Goal: Transaction & Acquisition: Book appointment/travel/reservation

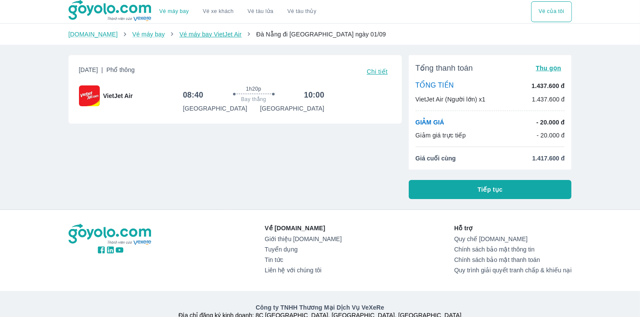
click at [194, 38] on link "Vé máy bay VietJet Air" at bounding box center [210, 34] width 62 height 7
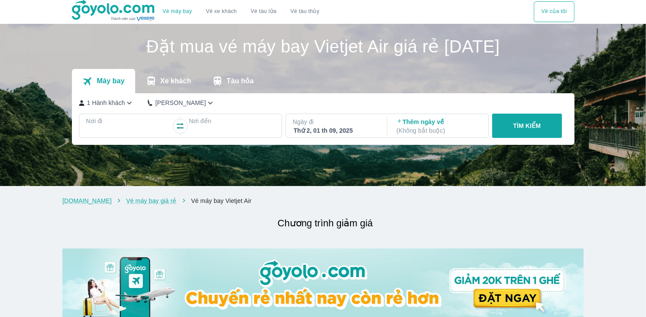
click at [171, 79] on p "Xe khách" at bounding box center [175, 81] width 31 height 9
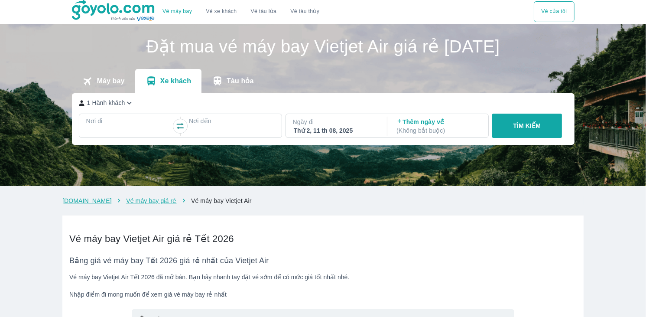
click at [231, 82] on p "Tàu hỏa" at bounding box center [240, 81] width 27 height 9
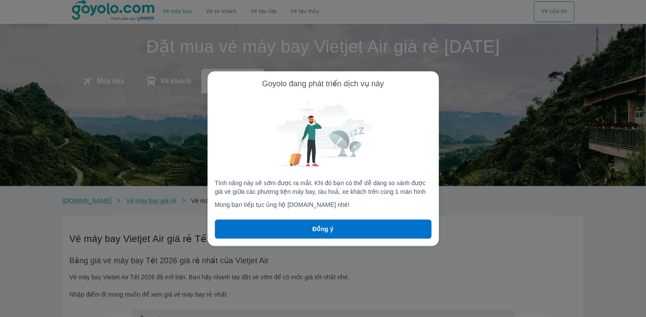
click at [370, 222] on button "Đồng ý" at bounding box center [323, 228] width 217 height 19
